Goal: Task Accomplishment & Management: Use online tool/utility

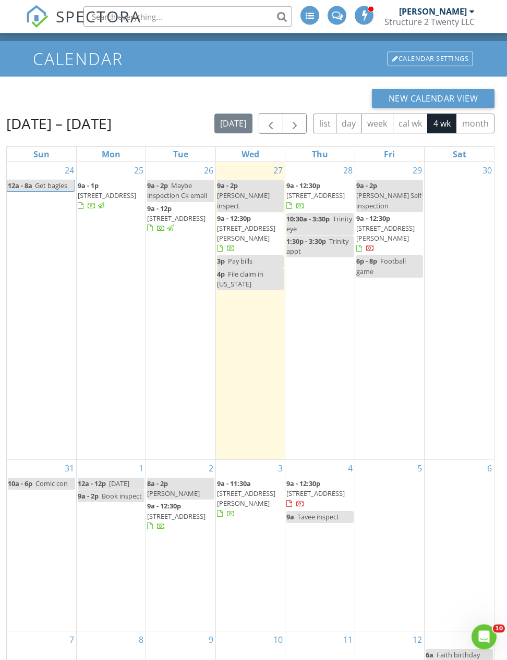
scroll to position [40, 0]
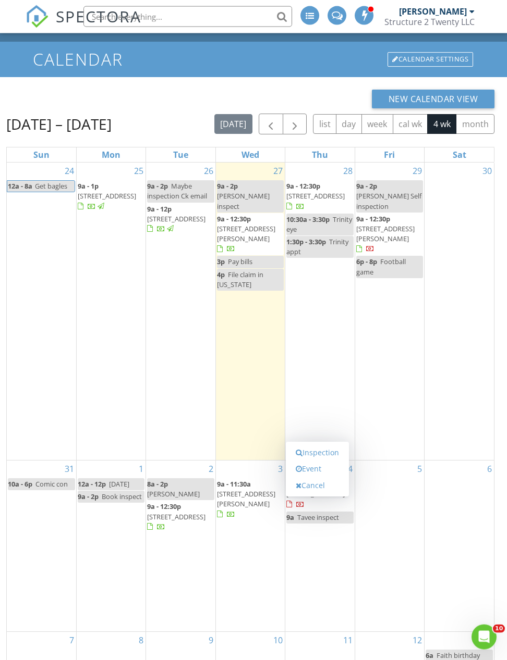
click at [328, 477] on link "Event" at bounding box center [317, 469] width 54 height 17
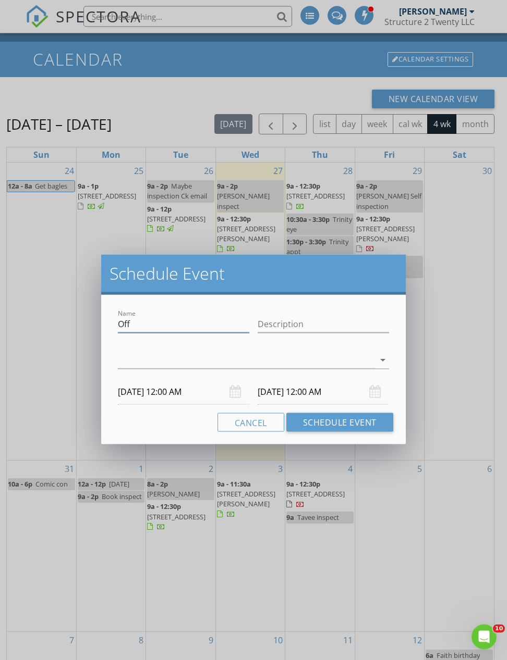
click at [166, 324] on input "Off" at bounding box center [183, 324] width 131 height 17
type input "O"
type input "Faith b-day"
click at [168, 360] on div at bounding box center [246, 360] width 256 height 17
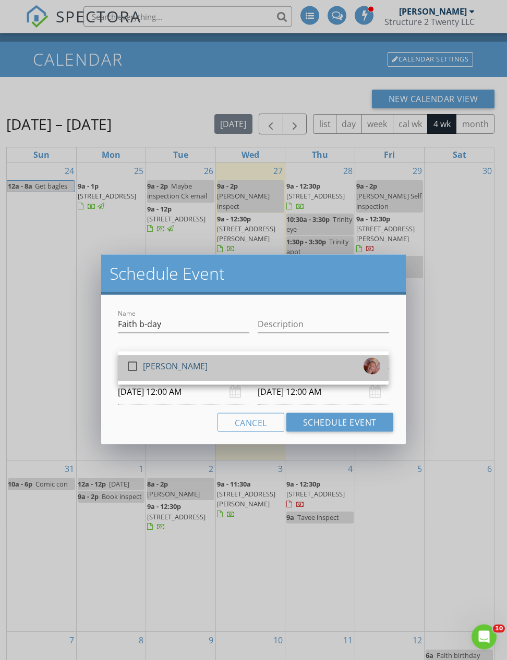
click at [143, 361] on div "check_box_outline_blank" at bounding box center [134, 366] width 17 height 13
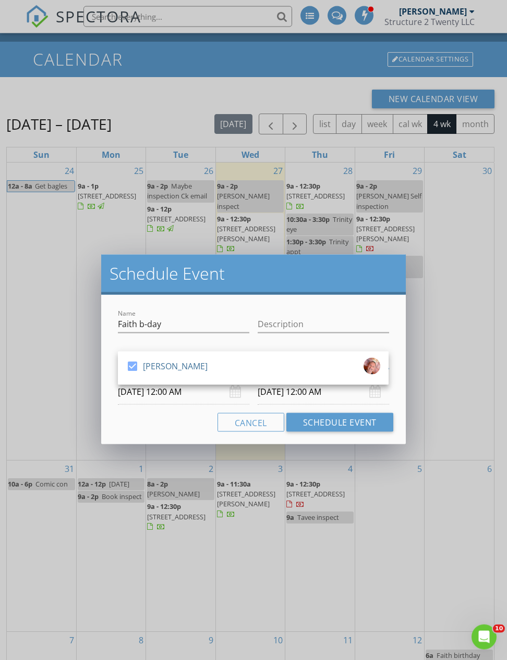
click at [191, 399] on body "SPECTORA [PERSON_NAME] Structure 2 Twenty LLC Role: Inspector Change Role Dashb…" at bounding box center [253, 370] width 507 height 820
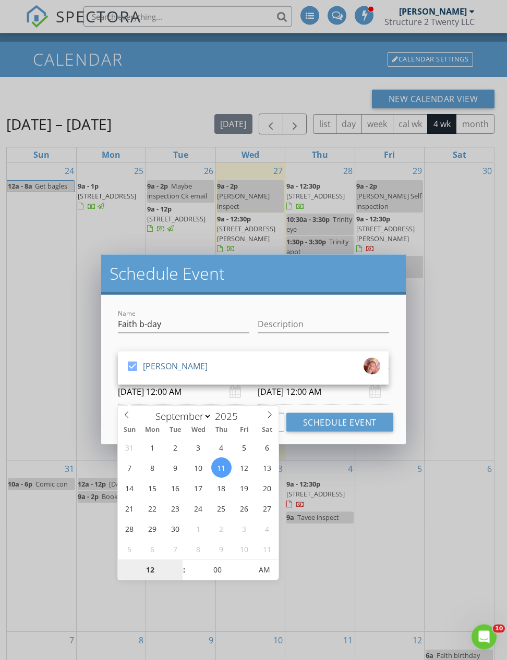
click at [156, 570] on input "12" at bounding box center [150, 570] width 64 height 21
click at [324, 311] on div "Description" at bounding box center [322, 327] width 131 height 34
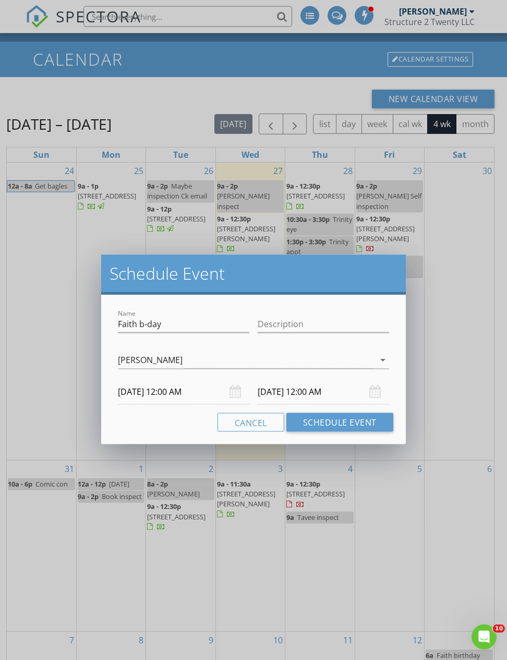
click at [188, 395] on input "[DATE] 12:00 AM" at bounding box center [183, 392] width 131 height 26
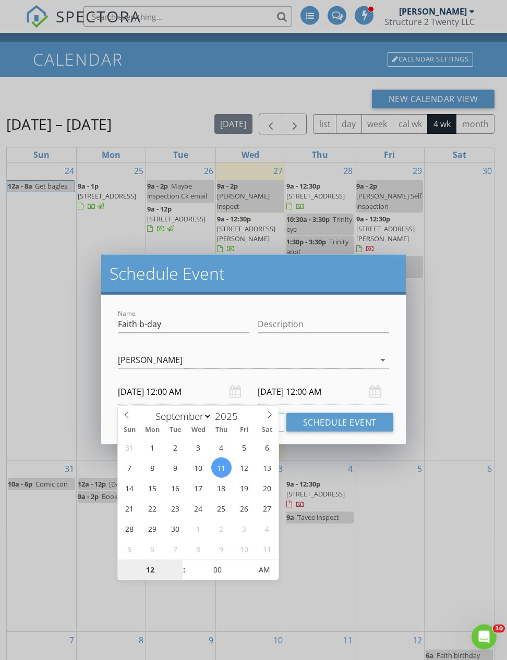
click at [151, 570] on input "12" at bounding box center [150, 570] width 64 height 21
type input "6"
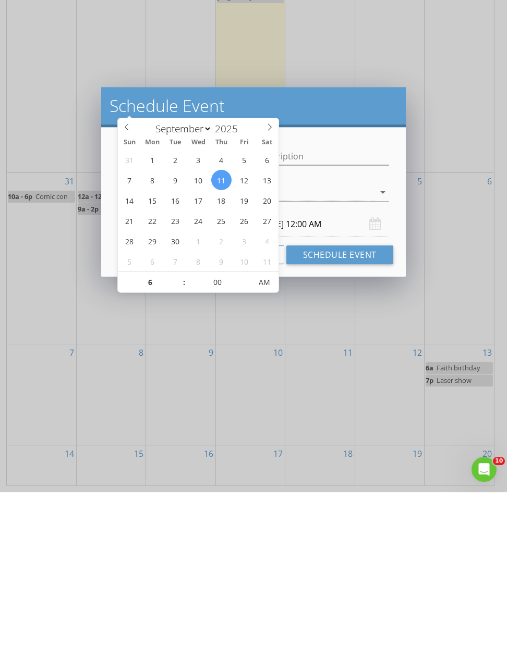
click at [350, 343] on div "check_box [PERSON_NAME] [PERSON_NAME] arrow_drop_down" at bounding box center [253, 361] width 279 height 36
type input "[DATE] 6:00 AM"
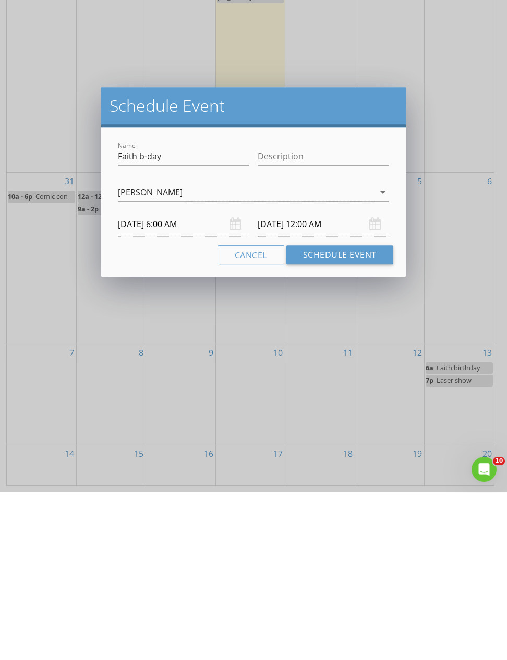
scroll to position [159, 0]
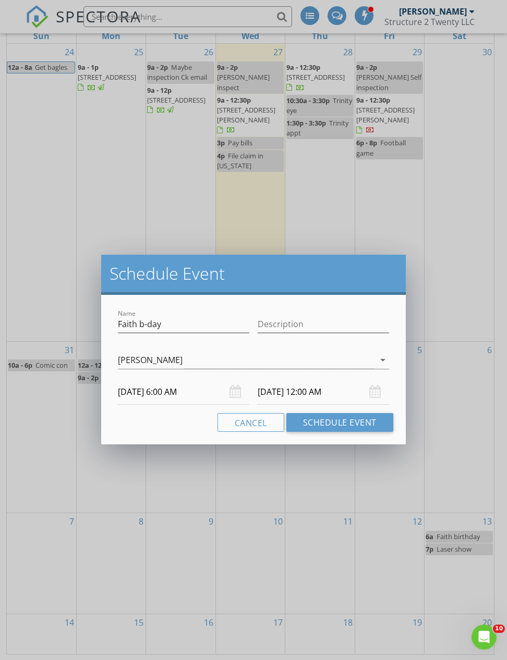
type input "06"
click at [305, 394] on input "[DATE] 6:00 AM" at bounding box center [322, 392] width 131 height 26
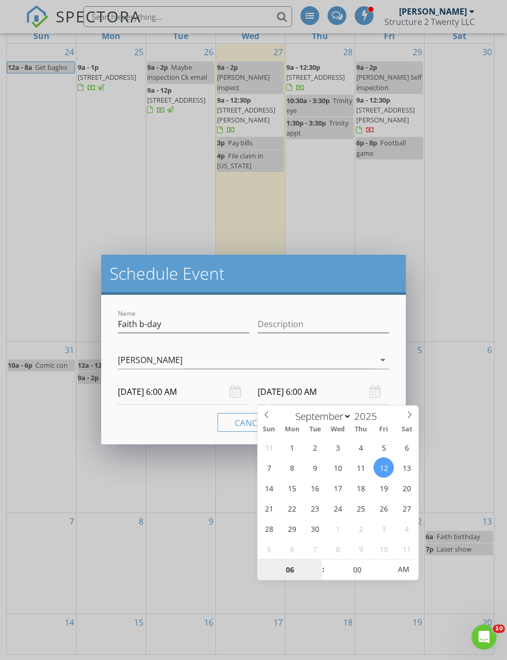
type input "[DATE] 6:00 AM"
click at [333, 289] on div "Schedule Event" at bounding box center [253, 275] width 304 height 40
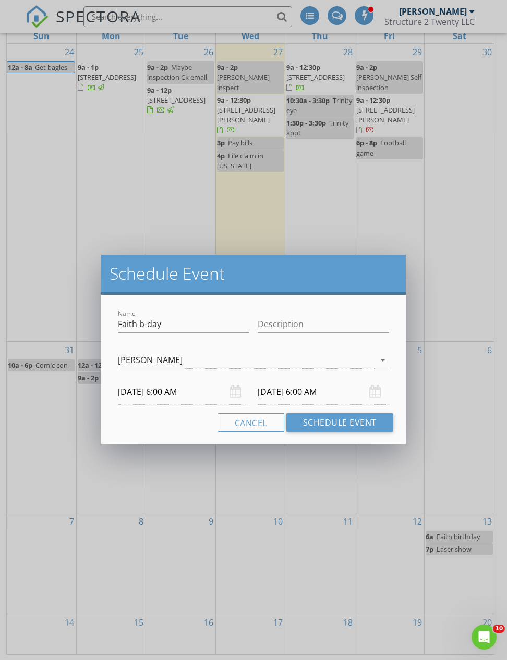
click at [363, 419] on button "Schedule Event" at bounding box center [339, 422] width 107 height 19
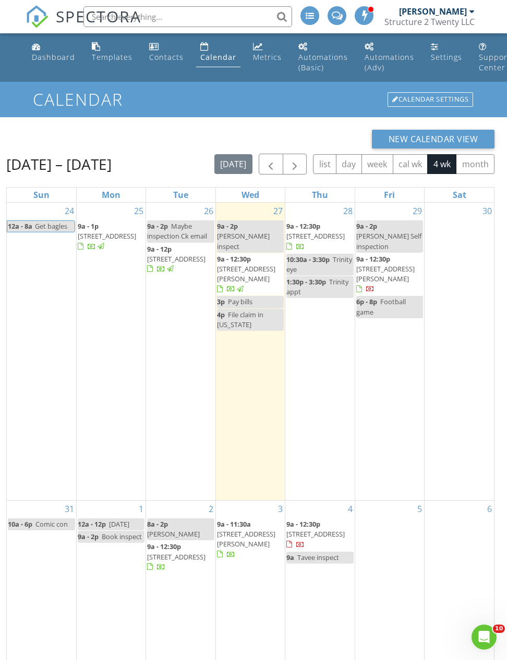
scroll to position [65, 0]
